Goal: Transaction & Acquisition: Register for event/course

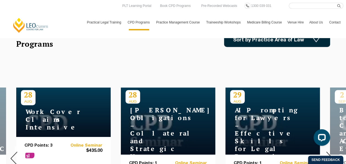
click at [306, 10] on nav "Practical Legal Training Our Practical Legal Training Program Program Dates & F…" at bounding box center [213, 19] width 259 height 21
click at [302, 3] on input "Search here" at bounding box center [316, 6] width 55 height 6
paste input "Free Seminar on New Wellbeing Guidelines for Legal Workplaces | Wed 17 Sept | 1…"
type input "Free Seminar on New Wellbeing Guidelines for Legal Workplaces | Wed 17 Sept | 1…"
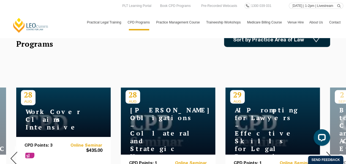
click at [337, 3] on button "submit" at bounding box center [340, 6] width 6 height 6
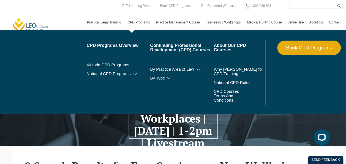
drag, startPoint x: 138, startPoint y: 18, endPoint x: 140, endPoint y: 24, distance: 6.4
click at [138, 18] on link "CPD Programs" at bounding box center [139, 22] width 29 height 16
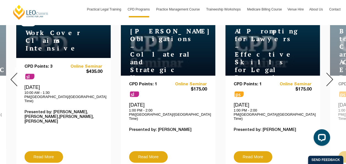
scroll to position [220, 0]
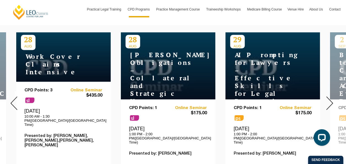
click at [326, 99] on div at bounding box center [329, 103] width 33 height 188
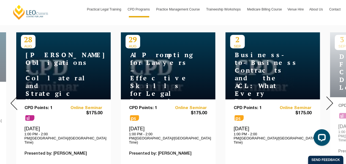
click at [326, 99] on img at bounding box center [329, 102] width 7 height 13
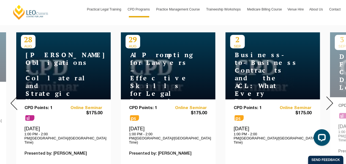
click at [331, 100] on img at bounding box center [329, 102] width 7 height 13
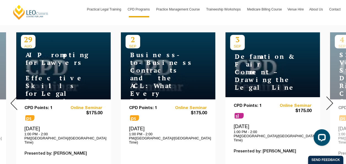
click at [331, 100] on img at bounding box center [329, 102] width 7 height 13
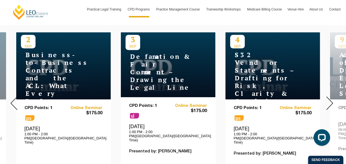
click at [331, 100] on img at bounding box center [329, 102] width 7 height 13
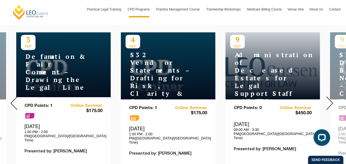
click at [331, 100] on img at bounding box center [329, 102] width 7 height 13
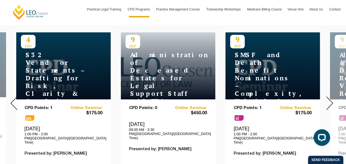
click at [331, 100] on img at bounding box center [329, 102] width 7 height 13
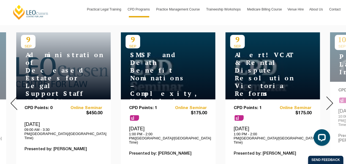
click at [331, 100] on img at bounding box center [329, 102] width 7 height 13
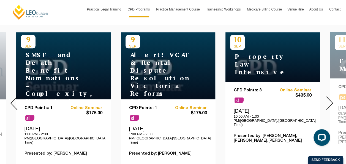
click at [331, 100] on img at bounding box center [329, 102] width 7 height 13
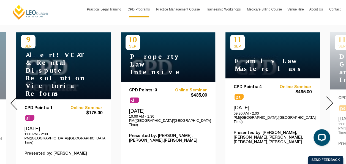
click at [331, 100] on img at bounding box center [329, 102] width 7 height 13
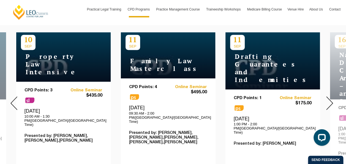
click at [331, 100] on img at bounding box center [329, 102] width 7 height 13
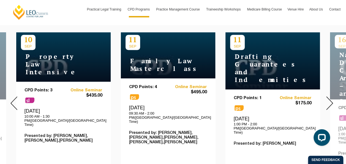
click at [331, 100] on img at bounding box center [329, 102] width 7 height 13
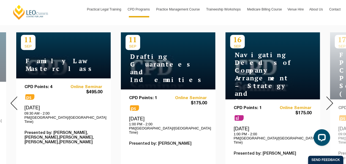
click at [331, 100] on img at bounding box center [329, 102] width 7 height 13
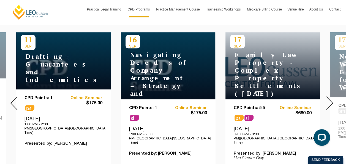
click at [331, 100] on img at bounding box center [329, 102] width 7 height 13
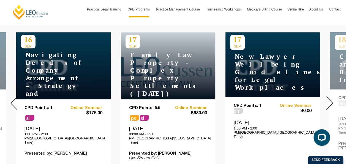
click at [332, 100] on img at bounding box center [329, 102] width 7 height 13
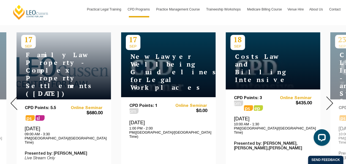
click at [156, 74] on h4 "New Lawyer Wellbeing Guidelines for Legal Workplaces" at bounding box center [160, 72] width 69 height 39
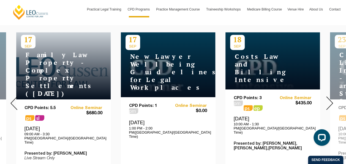
click at [172, 119] on div "Wednesday, 17 September 2025 1:00 PM - 2:00 PM(Australia/Melbourne Time)" at bounding box center [168, 128] width 78 height 19
drag, startPoint x: 141, startPoint y: 43, endPoint x: 134, endPoint y: 44, distance: 6.9
click at [139, 43] on div "17 SEP New Lawyer Wellbeing Guidelines for Legal Workplaces" at bounding box center [168, 64] width 94 height 65
click at [142, 61] on div "17 SEP New Lawyer Wellbeing Guidelines for Legal Workplaces" at bounding box center [168, 64] width 94 height 65
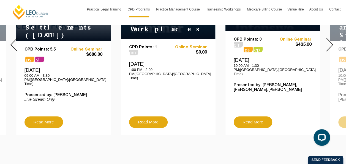
scroll to position [303, 0]
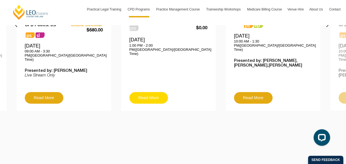
click at [149, 92] on link "Read More" at bounding box center [148, 98] width 39 height 12
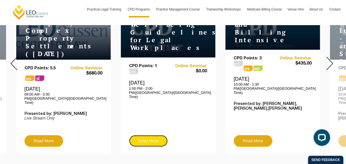
scroll to position [248, 0]
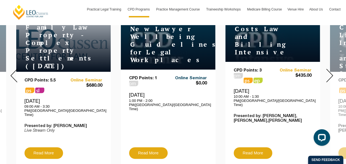
click at [189, 76] on link "Online Seminar" at bounding box center [187, 78] width 39 height 5
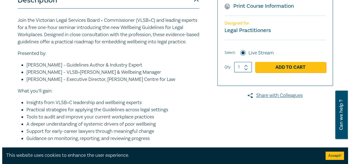
scroll to position [165, 0]
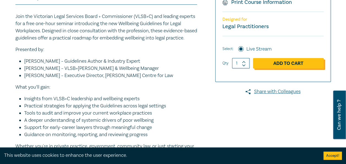
click at [291, 59] on link "Add to Cart" at bounding box center [288, 63] width 71 height 10
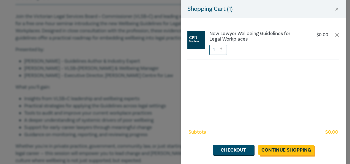
click at [280, 146] on link "Continue Shopping" at bounding box center [286, 149] width 56 height 10
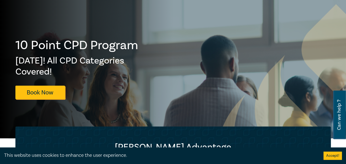
scroll to position [83, 0]
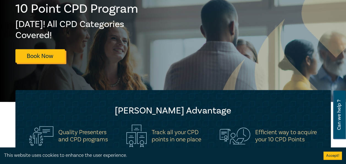
click at [47, 57] on link "Book Now" at bounding box center [40, 55] width 50 height 13
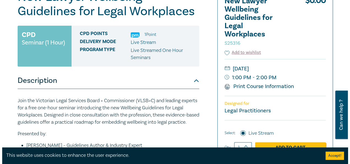
scroll to position [110, 0]
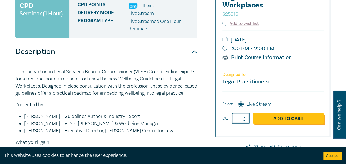
click at [301, 119] on link "Add to Cart" at bounding box center [288, 118] width 71 height 10
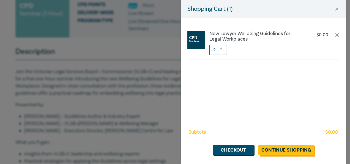
click at [292, 150] on link "Continue Shopping" at bounding box center [286, 149] width 56 height 10
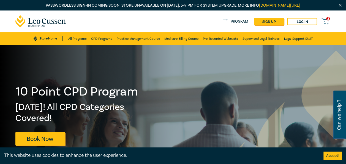
click at [325, 21] on icon at bounding box center [325, 21] width 7 height 7
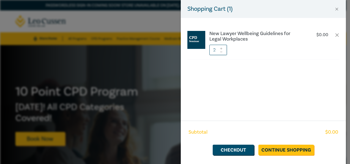
click at [220, 52] on icon at bounding box center [221, 52] width 4 height 2
click at [247, 153] on link "Checkout" at bounding box center [233, 149] width 41 height 10
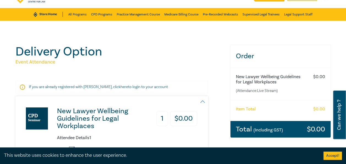
scroll to position [138, 0]
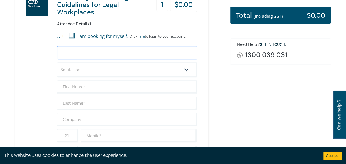
drag, startPoint x: 154, startPoint y: 53, endPoint x: 154, endPoint y: 56, distance: 2.8
click at [154, 54] on input "email" at bounding box center [127, 52] width 140 height 13
type input "francesca@sblawpartners.com.au"
type input "[PERSON_NAME]"
type input "Walshe"
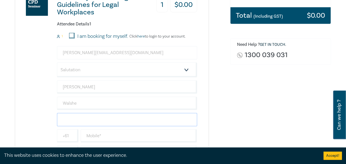
type input "Scomparin & Bernardi"
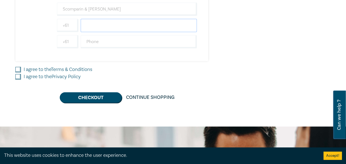
click at [111, 27] on input "text" at bounding box center [139, 25] width 116 height 13
type input "0468790706"
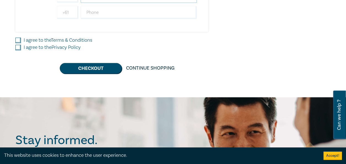
scroll to position [275, 0]
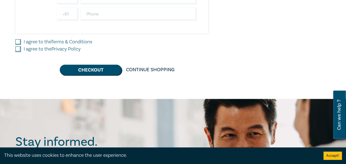
click at [89, 42] on link "Terms & Conditions" at bounding box center [71, 42] width 41 height 6
click at [21, 42] on input "I agree to the Terms & Conditions" at bounding box center [18, 42] width 6 height 6
checkbox input "true"
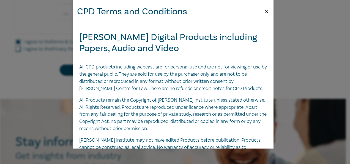
drag, startPoint x: 267, startPoint y: 12, endPoint x: 85, endPoint y: 24, distance: 182.9
click at [266, 12] on button "Close" at bounding box center [266, 11] width 5 height 5
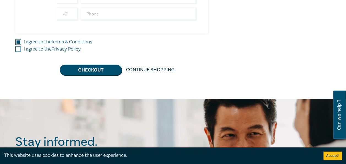
click at [44, 48] on label "I agree to the Privacy Policy" at bounding box center [52, 48] width 57 height 7
click at [21, 48] on input "I agree to the Privacy Policy" at bounding box center [18, 49] width 6 height 6
checkbox input "true"
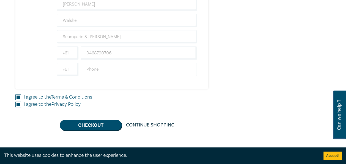
scroll to position [138, 0]
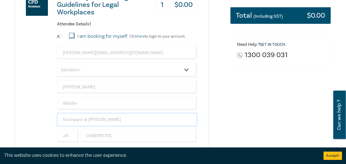
click at [123, 115] on input "Scomparin & Bernardi" at bounding box center [127, 119] width 140 height 13
type input "Scomparin & [PERSON_NAME]"
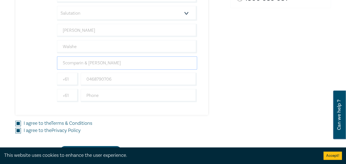
scroll to position [193, 0]
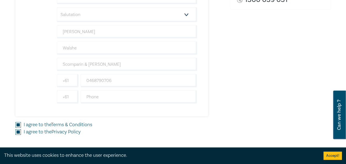
drag, startPoint x: 78, startPoint y: 64, endPoint x: 212, endPoint y: 107, distance: 140.6
click at [214, 107] on div "New Lawyer Wellbeing Guidelines for Legal Workplaces 1 $ 0.00 Attendee Details …" at bounding box center [119, 21] width 208 height 189
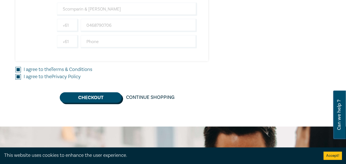
scroll to position [83, 0]
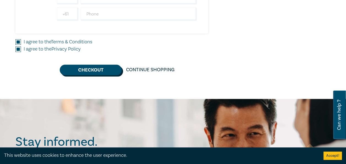
click at [93, 67] on button "Checkout" at bounding box center [91, 69] width 62 height 10
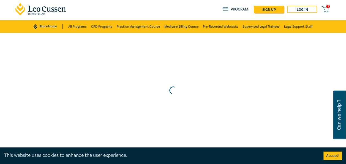
scroll to position [0, 0]
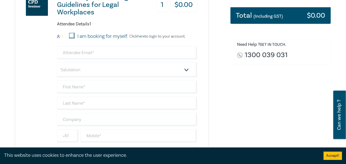
click at [72, 34] on input "I am booking for myself." at bounding box center [72, 36] width 6 height 6
checkbox input "true"
click at [103, 55] on input "email" at bounding box center [127, 52] width 140 height 13
type input "[PERSON_NAME][EMAIL_ADDRESS][DOMAIN_NAME]"
type input "[PERSON_NAME]"
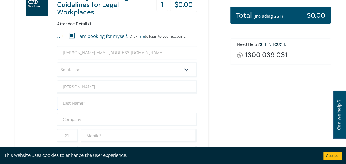
type input "Walshe"
type input "Scomparin & [PERSON_NAME]"
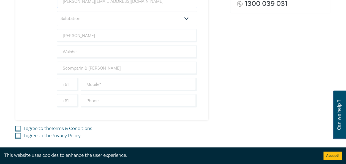
scroll to position [248, 0]
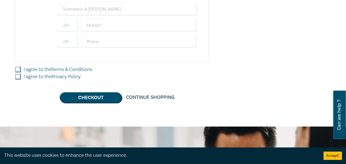
click at [43, 73] on label "I agree to the Privacy Policy" at bounding box center [52, 76] width 57 height 7
click at [21, 74] on input "I agree to the Privacy Policy" at bounding box center [18, 77] width 6 height 6
checkbox input "true"
click at [46, 68] on label "I agree to the Terms & Conditions" at bounding box center [58, 69] width 69 height 7
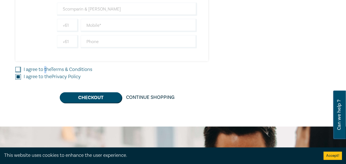
click at [19, 68] on input "I agree to the Terms & Conditions" at bounding box center [18, 70] width 6 height 6
checkbox input "true"
click at [116, 28] on input "text" at bounding box center [139, 25] width 116 height 13
type input "0468790706"
click at [94, 94] on button "Checkout" at bounding box center [91, 97] width 62 height 10
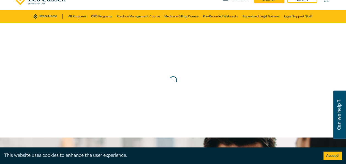
scroll to position [0, 0]
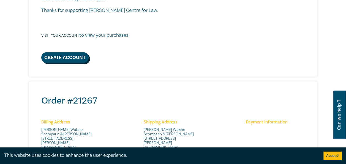
scroll to position [83, 0]
